Goal: Information Seeking & Learning: Find specific fact

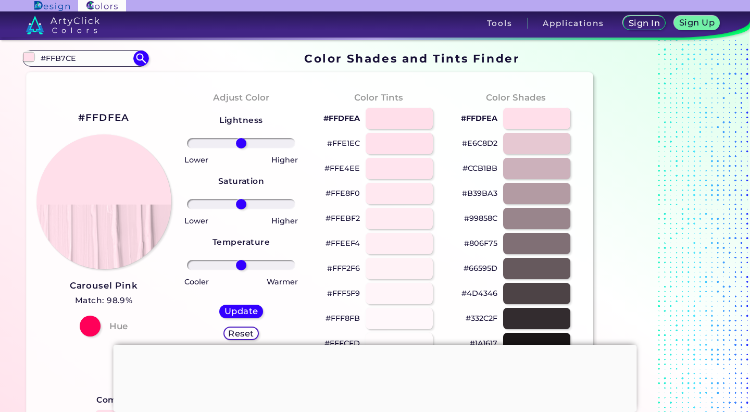
click at [103, 58] on input "#FFB7CE" at bounding box center [85, 58] width 97 height 14
drag, startPoint x: 103, startPoint y: 58, endPoint x: 13, endPoint y: 60, distance: 89.6
paste input "80BFFF"
type input "#80BFFF"
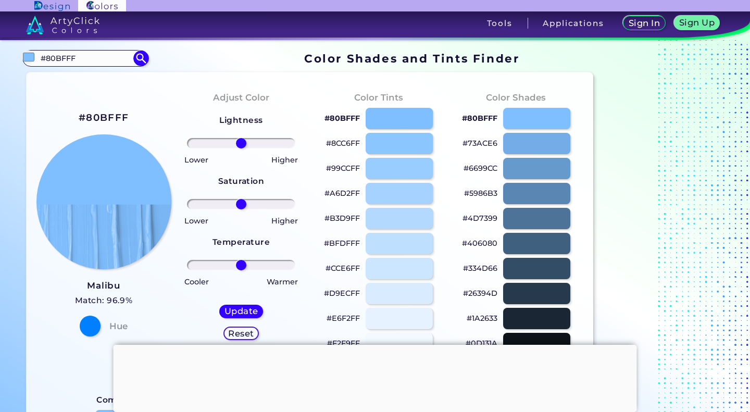
click at [518, 147] on div at bounding box center [536, 143] width 67 height 21
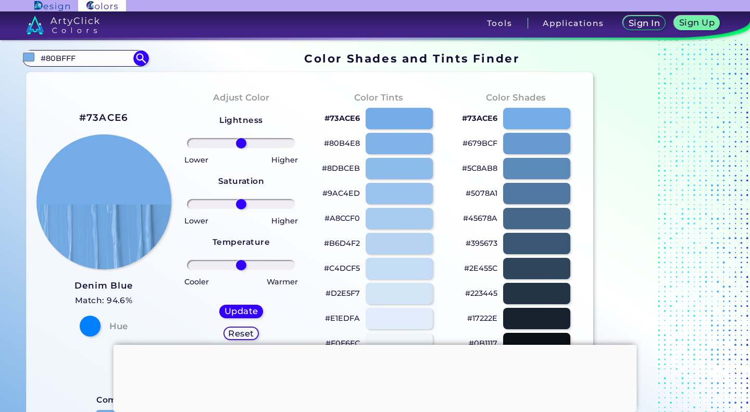
click at [518, 147] on div at bounding box center [536, 143] width 67 height 21
type input "#679bcf"
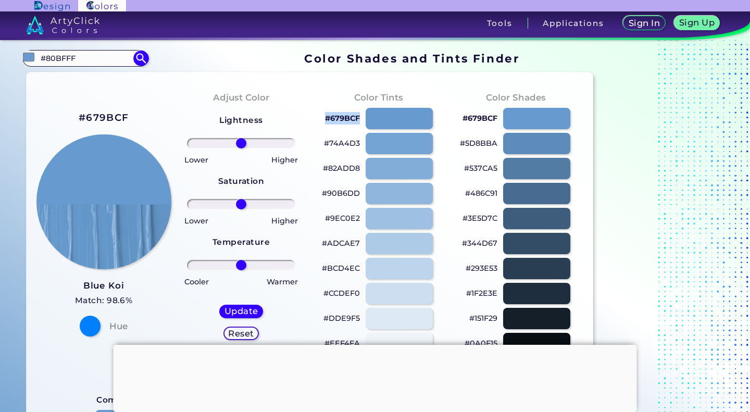
drag, startPoint x: 322, startPoint y: 120, endPoint x: 364, endPoint y: 115, distance: 42.0
click at [364, 115] on div "#679BCF" at bounding box center [378, 118] width 121 height 25
copy div "#679BCF"
click at [230, 167] on div "Saturation" at bounding box center [241, 181] width 46 height 29
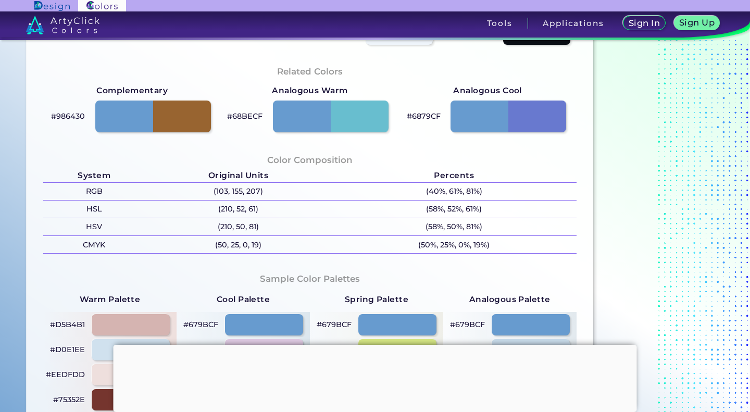
scroll to position [309, 0]
drag, startPoint x: 264, startPoint y: 192, endPoint x: 210, endPoint y: 192, distance: 53.7
click at [210, 192] on p "(103, 155, 207)" at bounding box center [238, 191] width 187 height 17
copy p "(103, 155, 207)"
drag, startPoint x: 210, startPoint y: 192, endPoint x: 266, endPoint y: 187, distance: 55.5
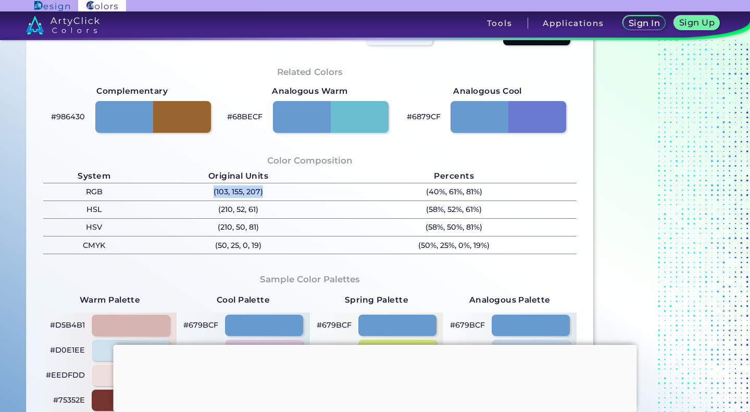
copy p "(103, 155, 207)"
drag, startPoint x: 266, startPoint y: 187, endPoint x: 205, endPoint y: 190, distance: 61.0
click at [205, 190] on p "(103, 155, 207)" at bounding box center [238, 191] width 187 height 17
click at [206, 271] on div "Sample Color Palettes Warm Palette #D5B4B1 #D0E1EE #EEDFDD #75352E #679BCF Cool…" at bounding box center [310, 370] width 550 height 214
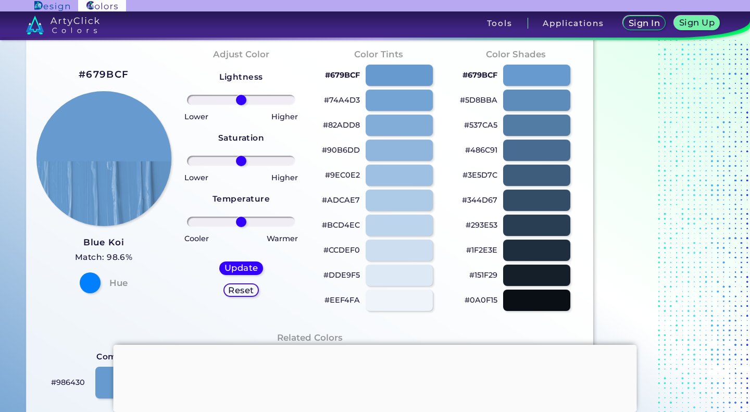
scroll to position [0, 0]
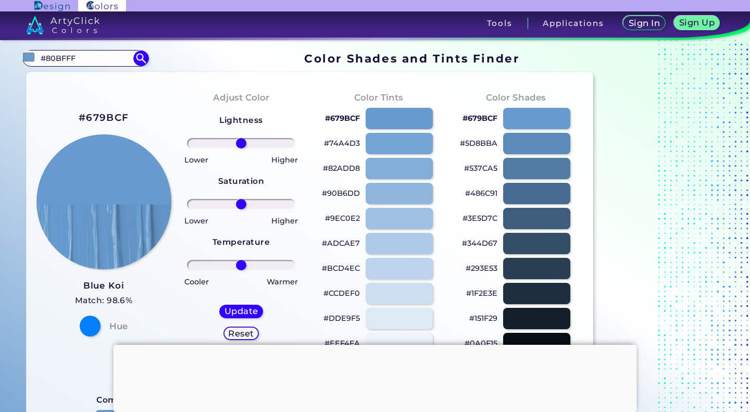
drag, startPoint x: 90, startPoint y: 54, endPoint x: 35, endPoint y: 58, distance: 54.9
click at [35, 58] on div "#679bcf #80BFFF Acadia ◉ Acid Green ◉ Aero Blue ◉ Alabaster ◉ Albescent White ◉…" at bounding box center [85, 58] width 126 height 17
paste input "FFDFEA"
type input "#FFDFEA"
type input "#000000"
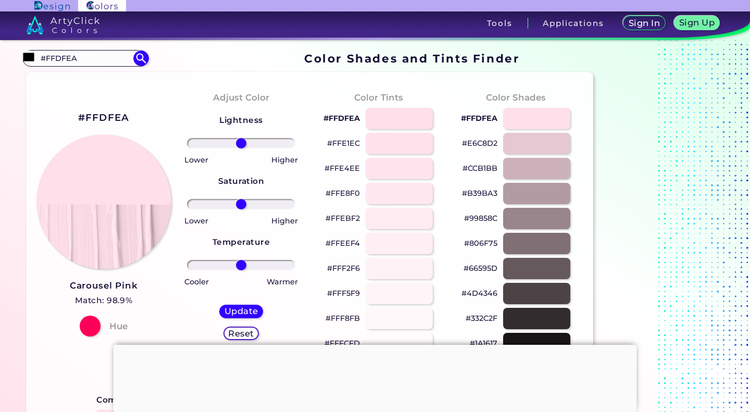
drag, startPoint x: 103, startPoint y: 56, endPoint x: 29, endPoint y: 58, distance: 74.5
click at [29, 58] on div "#000000 #FFDFEA Acadia ◉ Acid Green ◉ Aero Blue ◉ Alabaster ◉ Albescent White ◉…" at bounding box center [85, 58] width 126 height 17
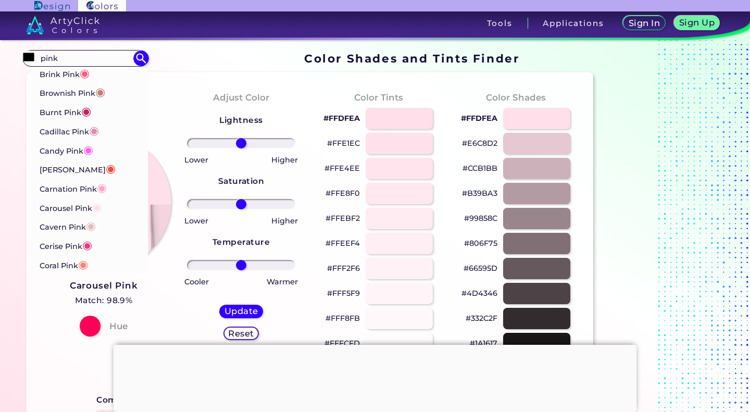
scroll to position [100, 0]
type input "pink"
click at [71, 205] on p "Carousel Pink ◉" at bounding box center [71, 206] width 63 height 19
type input "#f9e0ed"
type input "#F9E0ED"
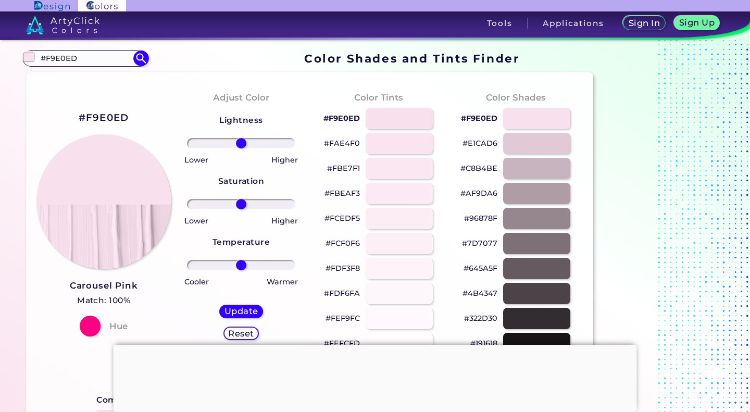
click at [135, 63] on img at bounding box center [141, 59] width 16 height 16
type input "#f9e0ed"
click at [104, 56] on input "#F9E0ED" at bounding box center [85, 58] width 97 height 14
drag, startPoint x: 104, startPoint y: 56, endPoint x: 6, endPoint y: 70, distance: 99.0
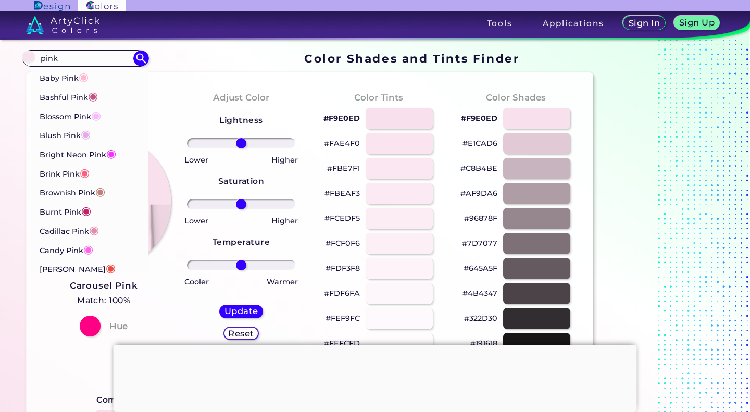
type input "pink"
click at [59, 224] on p "Cadillac Pink ◉" at bounding box center [69, 229] width 59 height 19
type input "#e38aae"
type input "#E38AAE"
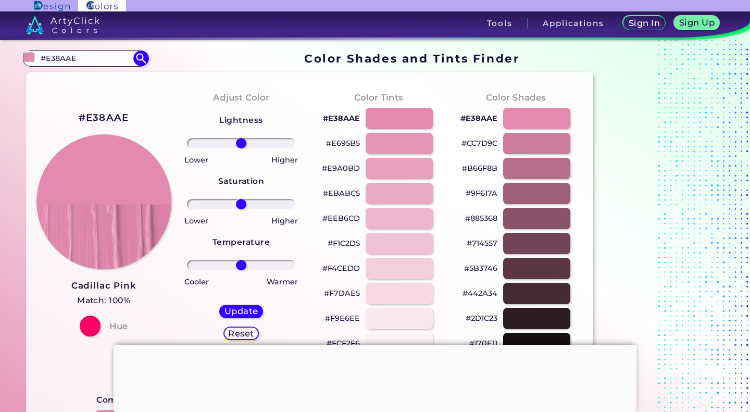
click at [407, 192] on div at bounding box center [399, 193] width 67 height 21
type input "#ebabc5"
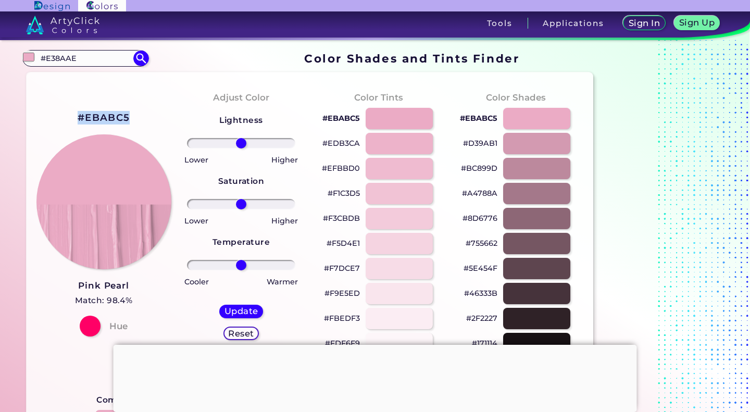
drag, startPoint x: 129, startPoint y: 117, endPoint x: 70, endPoint y: 120, distance: 59.5
click at [70, 120] on div "#EBABC5 Pink Pearl Match: 98.4% Hue" at bounding box center [104, 222] width 138 height 283
copy h2 "#EBABC5"
click at [192, 253] on div "Lightness Saturation Temperature Lower Higher Lower Higher Cooler Warmer Update…" at bounding box center [241, 231] width 121 height 250
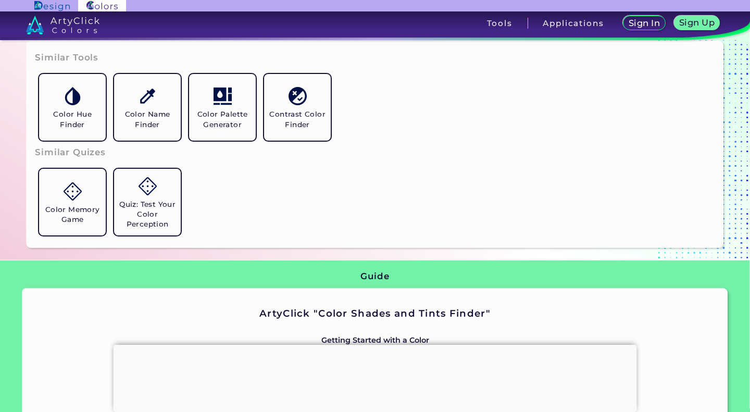
click at [192, 253] on div "Similar Tools Color Hue Finder Color Name Finder Color Palette Generator Contra…" at bounding box center [375, 148] width 750 height 223
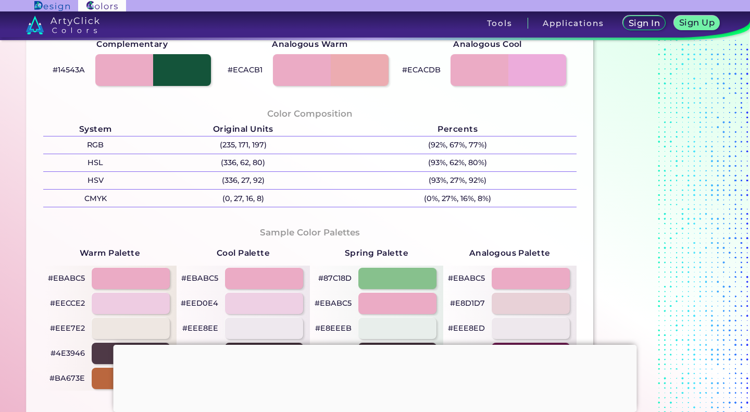
scroll to position [330, 0]
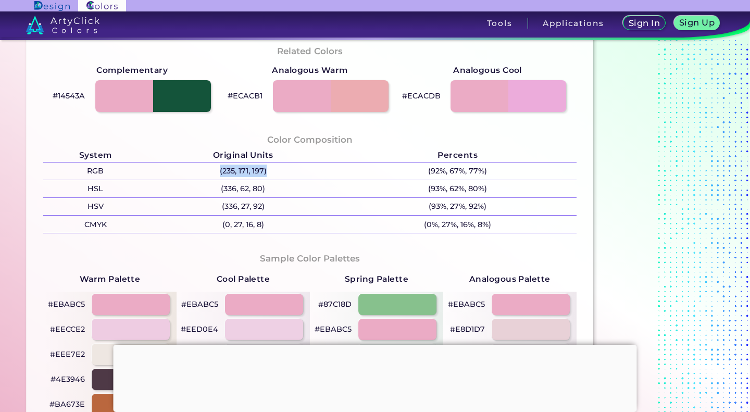
copy p "(235, 171, 197)"
drag, startPoint x: 216, startPoint y: 166, endPoint x: 269, endPoint y: 165, distance: 53.2
click at [269, 165] on p "(235, 171, 197)" at bounding box center [243, 171] width 192 height 17
